Goal: Information Seeking & Learning: Learn about a topic

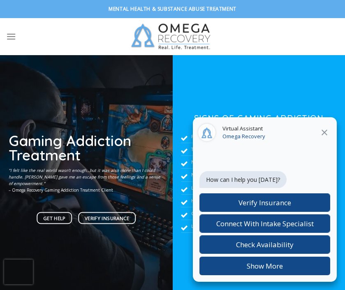
click at [329, 131] on icon "Close" at bounding box center [324, 132] width 10 height 10
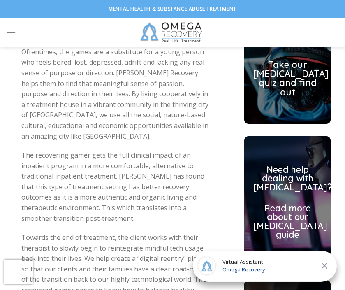
scroll to position [2327, 0]
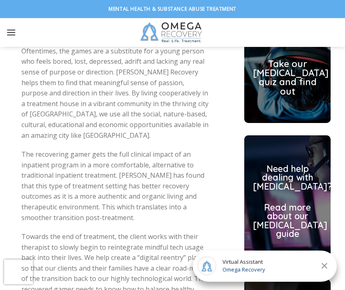
click at [15, 38] on icon "Menu" at bounding box center [11, 32] width 10 height 12
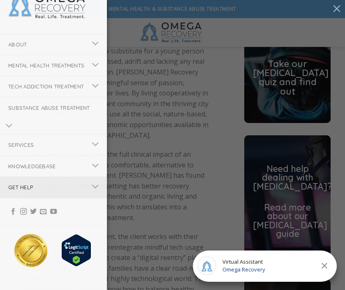
scroll to position [7, 0]
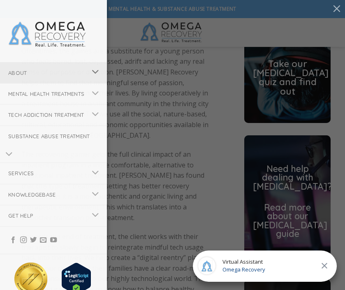
click at [97, 72] on icon "Toggle" at bounding box center [95, 72] width 7 height 14
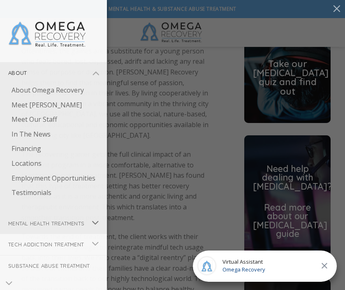
click at [86, 231] on button "Toggle" at bounding box center [95, 223] width 18 height 16
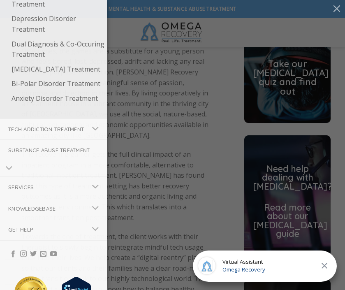
scroll to position [256, 0]
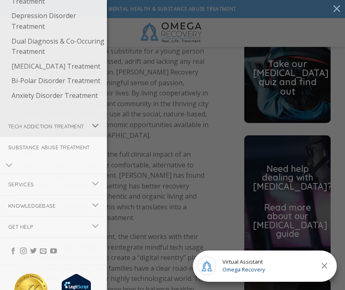
click at [90, 134] on button "Toggle" at bounding box center [95, 126] width 18 height 16
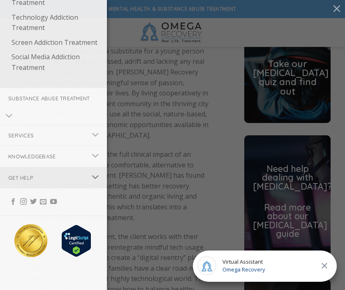
scroll to position [480, 0]
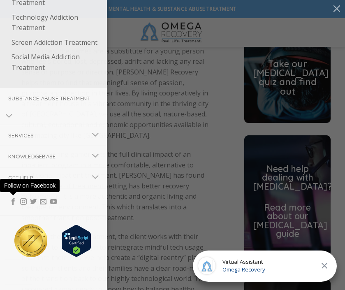
click at [164, 164] on div "About About Omega Recovery Meet [PERSON_NAME] Meet Our Staff In The News Financ…" at bounding box center [172, 145] width 345 height 290
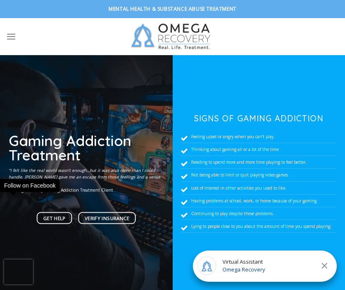
scroll to position [0, 0]
click at [328, 268] on icon "Close" at bounding box center [324, 266] width 10 height 10
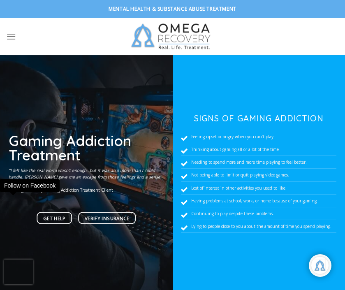
click at [321, 269] on div "Chat widget header" at bounding box center [320, 265] width 18 height 18
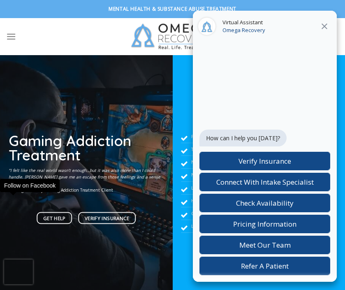
click at [321, 25] on icon "Close" at bounding box center [324, 26] width 10 height 10
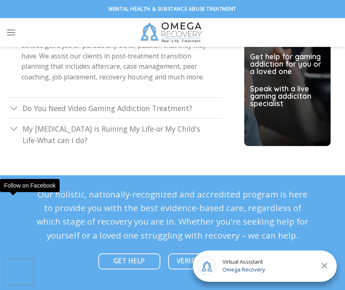
scroll to position [2594, 0]
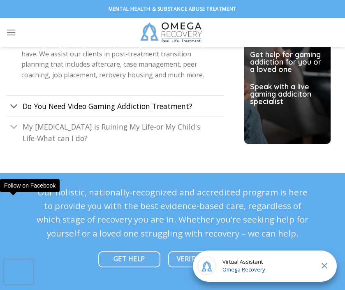
click at [143, 101] on span "Do You Need Video Gaming Addiction Treatment?" at bounding box center [108, 106] width 170 height 10
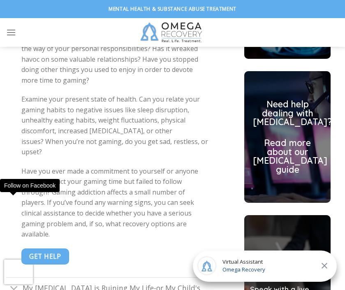
scroll to position [2379, 0]
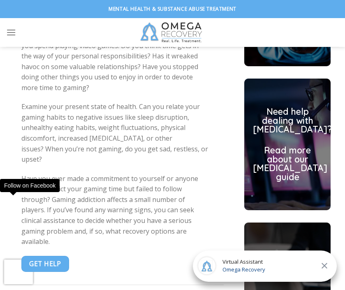
click at [336, 150] on div "Do you or a loved one need help? Take our [MEDICAL_DATA] quiz and find out Need…" at bounding box center [287, 144] width 103 height 419
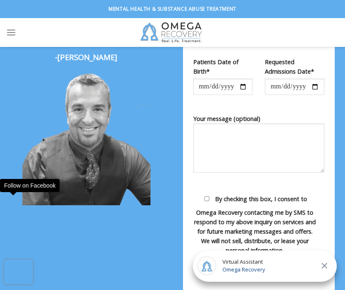
scroll to position [1022, 0]
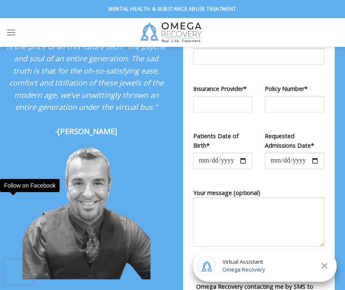
click at [88, 136] on strong "-[PERSON_NAME]" at bounding box center [86, 131] width 62 height 10
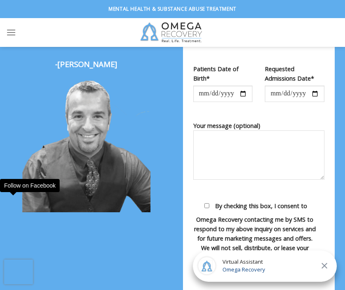
scroll to position [1090, 0]
